Goal: Use online tool/utility

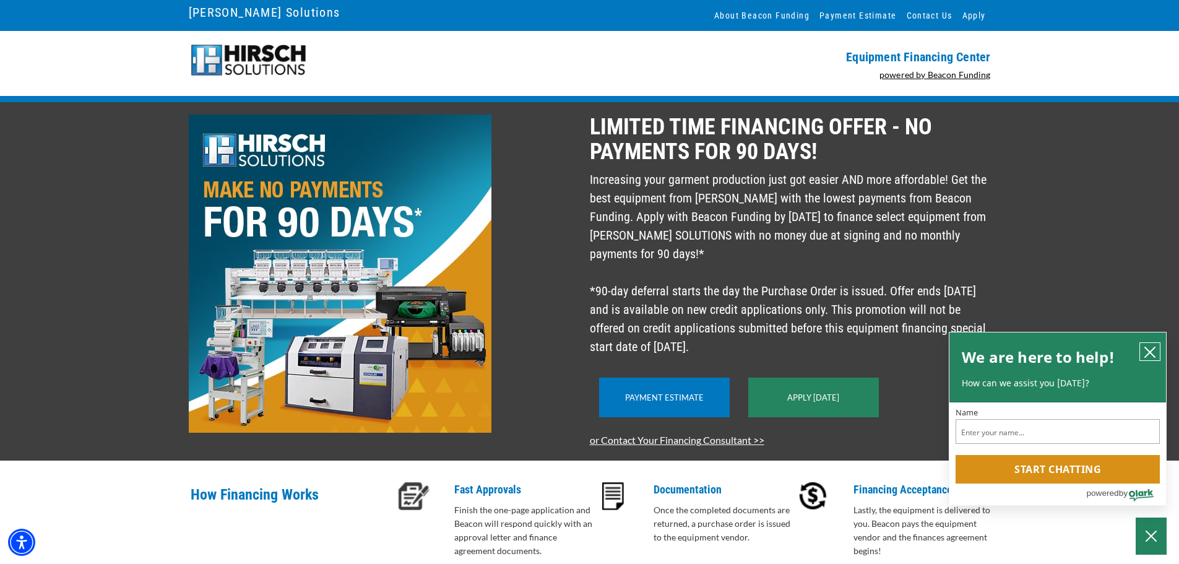
click at [1146, 356] on icon "close chatbox" at bounding box center [1150, 352] width 12 height 12
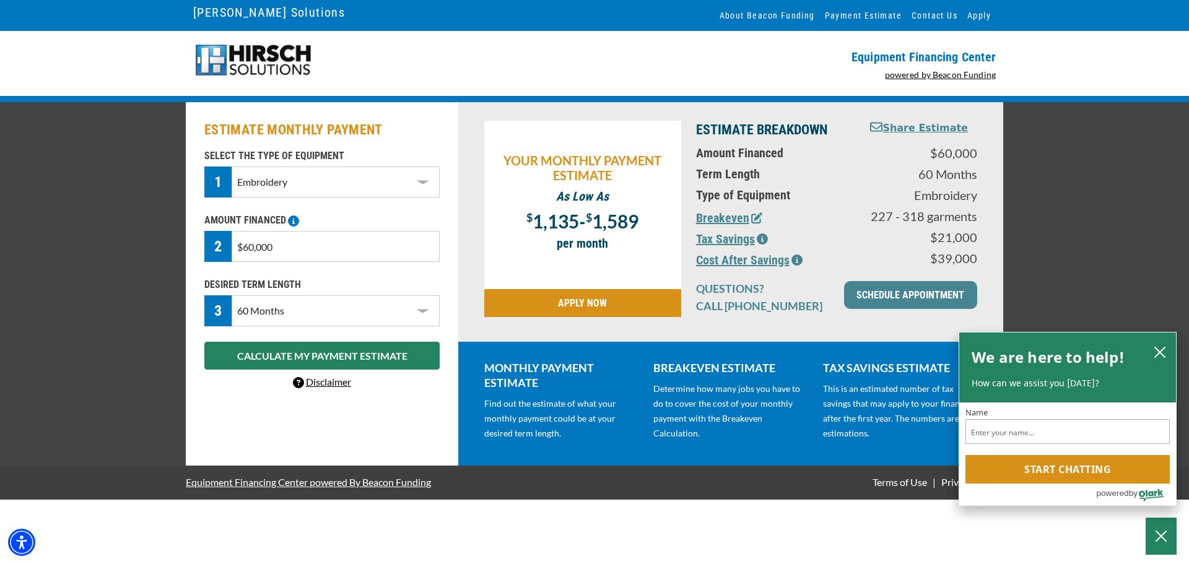
select select "1"
select select "60"
click at [1169, 352] on button "close chatbox" at bounding box center [1160, 351] width 20 height 17
